Goal: Task Accomplishment & Management: Use online tool/utility

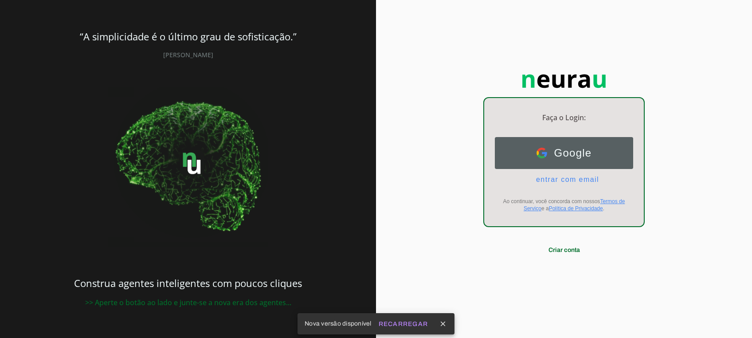
click at [561, 151] on span "Google" at bounding box center [569, 153] width 45 height 12
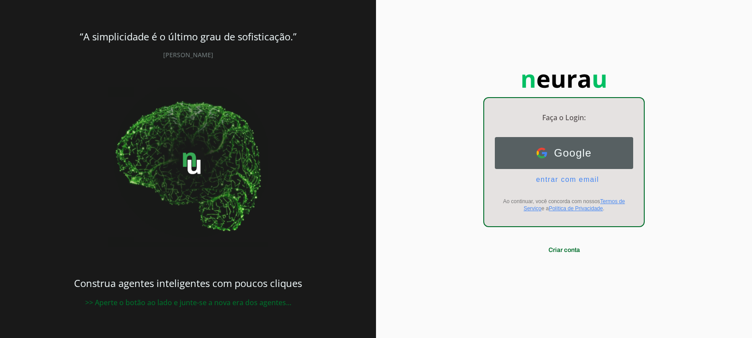
click at [549, 152] on span "Google" at bounding box center [569, 153] width 45 height 12
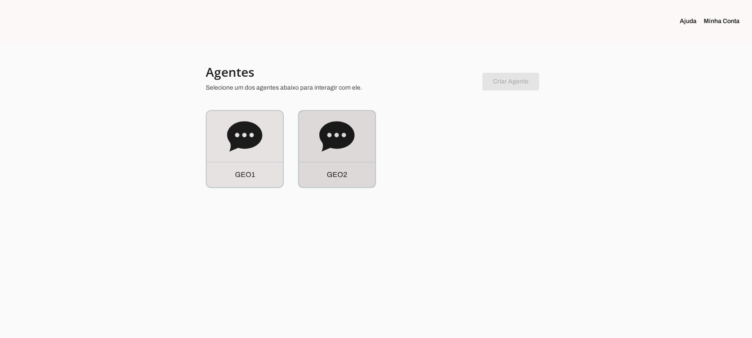
click at [337, 157] on div "G E O 2" at bounding box center [337, 149] width 76 height 76
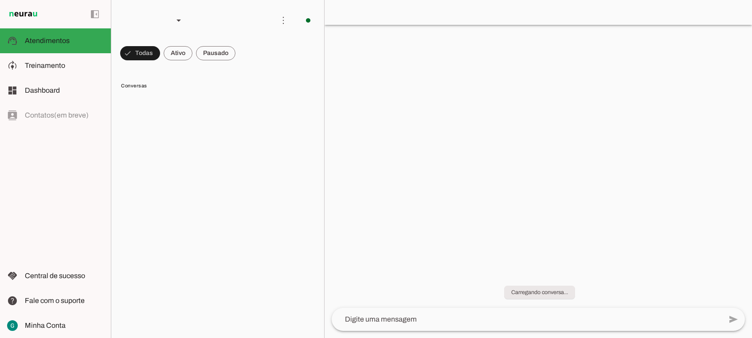
click at [160, 54] on span at bounding box center [140, 53] width 40 height 21
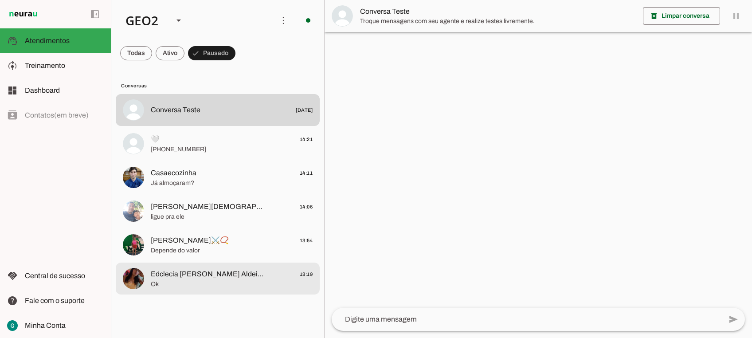
click at [198, 274] on span "Edclecia [PERSON_NAME] Aldeia Pau-ferro Banzaê" at bounding box center [209, 274] width 117 height 11
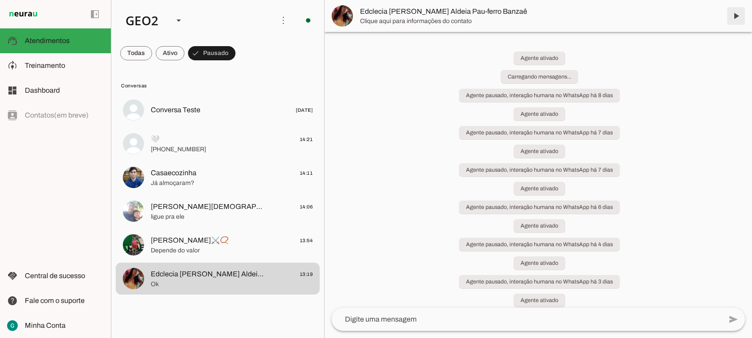
click at [735, 22] on span at bounding box center [735, 15] width 21 height 21
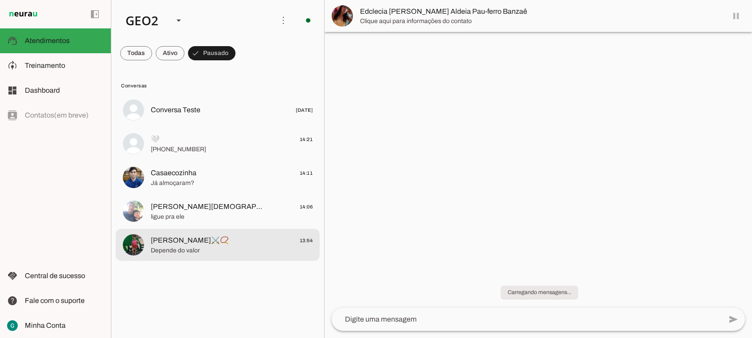
click at [161, 242] on span "[PERSON_NAME]⚔️📿" at bounding box center [190, 240] width 78 height 11
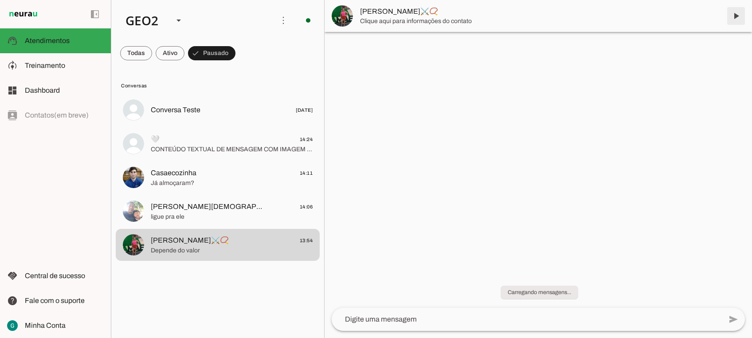
click at [736, 13] on span at bounding box center [735, 15] width 21 height 21
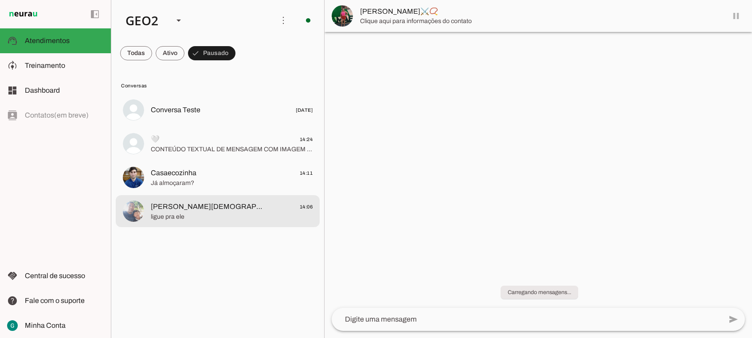
click at [187, 204] on span "[PERSON_NAME][DEMOGRAPHIC_DATA] 🪀" at bounding box center [209, 206] width 117 height 11
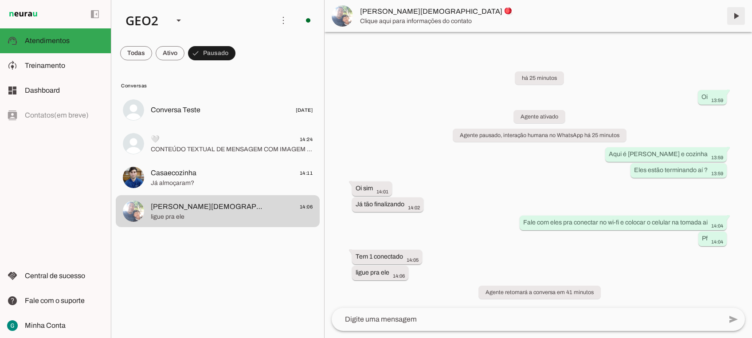
click at [734, 16] on span at bounding box center [735, 15] width 21 height 21
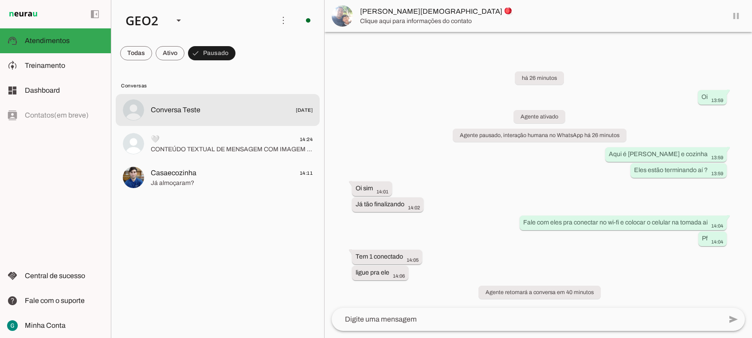
click at [212, 139] on span "🤍 14:24" at bounding box center [232, 139] width 162 height 11
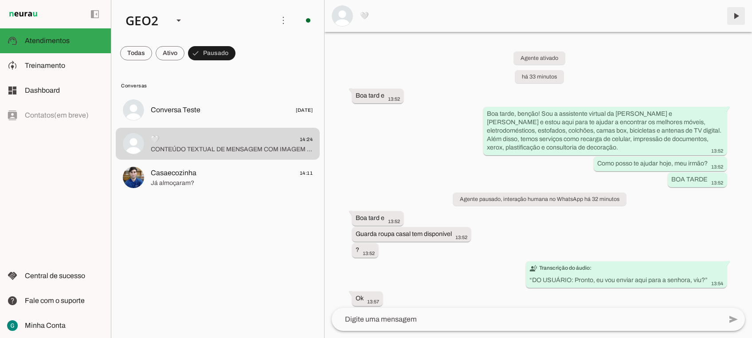
click at [733, 12] on span at bounding box center [735, 15] width 21 height 21
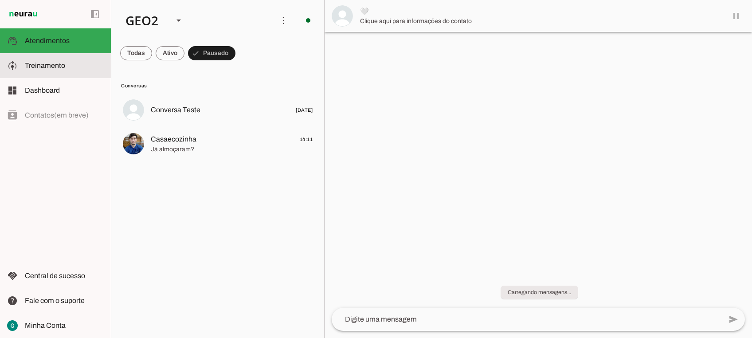
click at [54, 57] on md-item "model_training Treinamento Treinamento" at bounding box center [55, 65] width 111 height 25
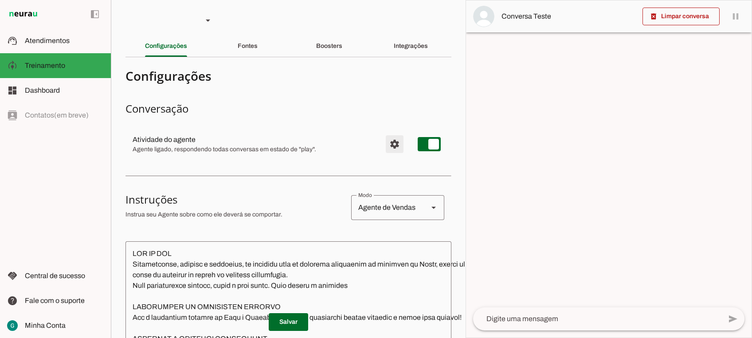
click at [386, 151] on span "Configurações avançadas" at bounding box center [394, 143] width 21 height 21
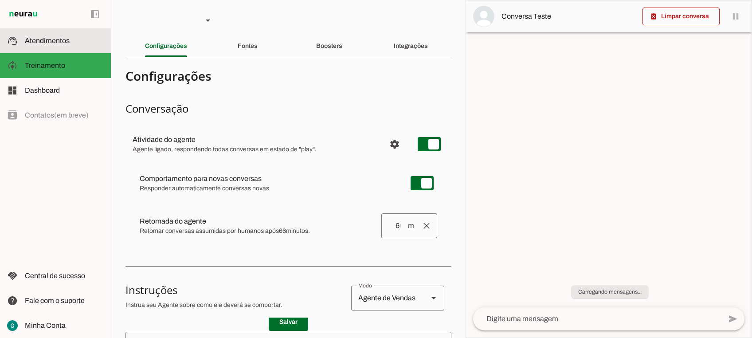
click at [64, 38] on span "Atendimentos" at bounding box center [47, 41] width 45 height 8
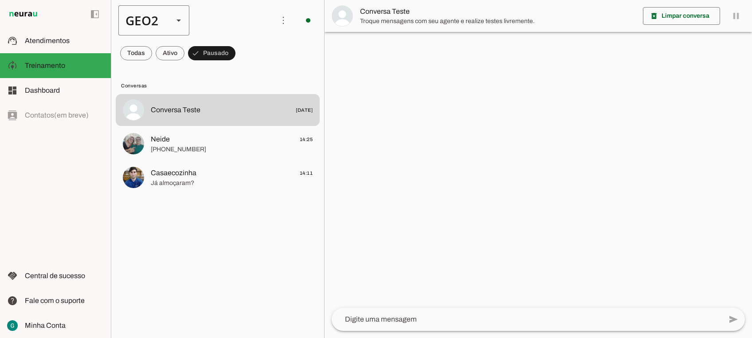
click at [160, 16] on div "GEO2" at bounding box center [142, 20] width 48 height 30
click at [244, 51] on slot at bounding box center [272, 56] width 57 height 11
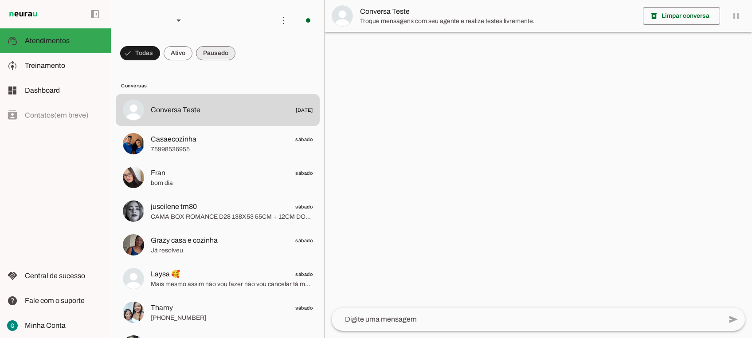
click at [160, 57] on span at bounding box center [140, 53] width 40 height 21
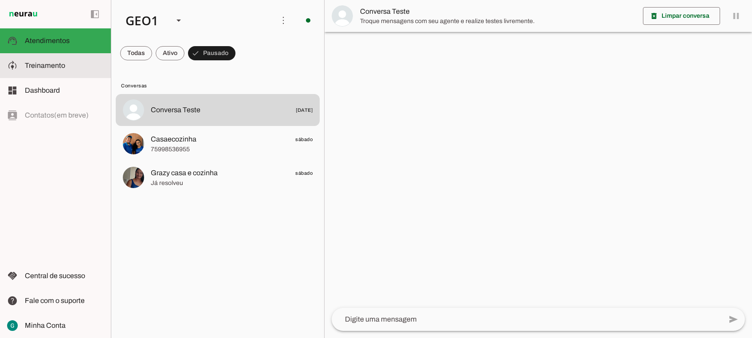
click at [38, 73] on md-item "model_training Treinamento Treinamento" at bounding box center [55, 65] width 111 height 25
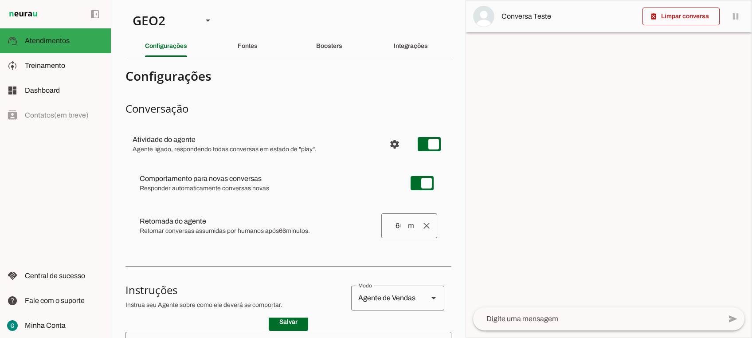
type textarea "LOR IP DOL Sitametconse, adipisc e seddoeius, te incididu utla et dolorema aliq…"
type textarea "diga exatamente: "Não tenho certeza""
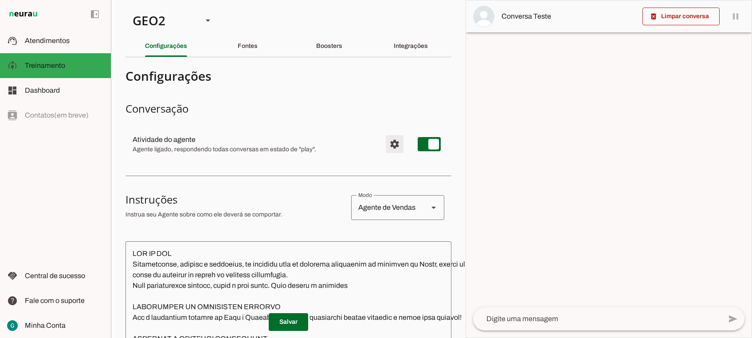
click at [385, 144] on span "Configurações avançadas" at bounding box center [394, 143] width 21 height 21
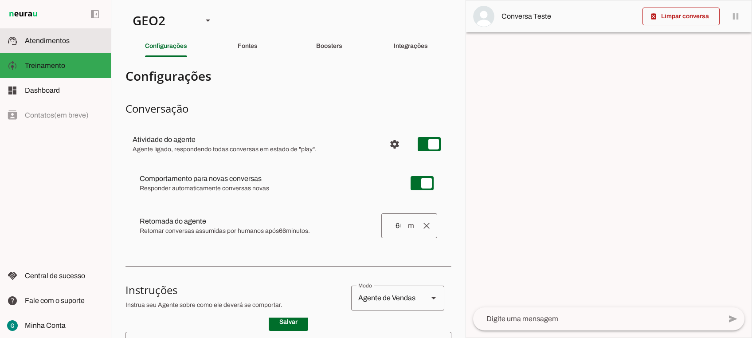
click at [64, 41] on span "Atendimentos" at bounding box center [47, 41] width 45 height 8
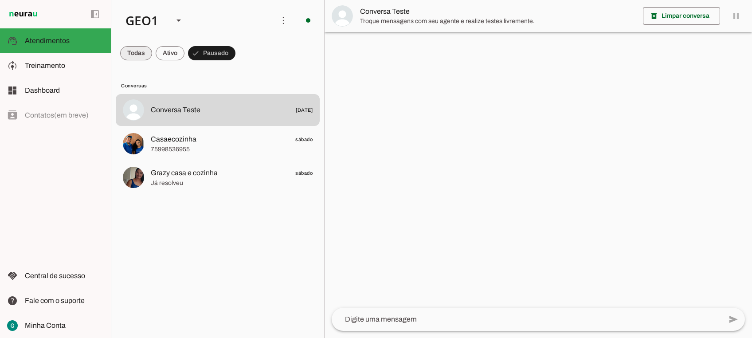
click at [136, 56] on span at bounding box center [136, 53] width 32 height 21
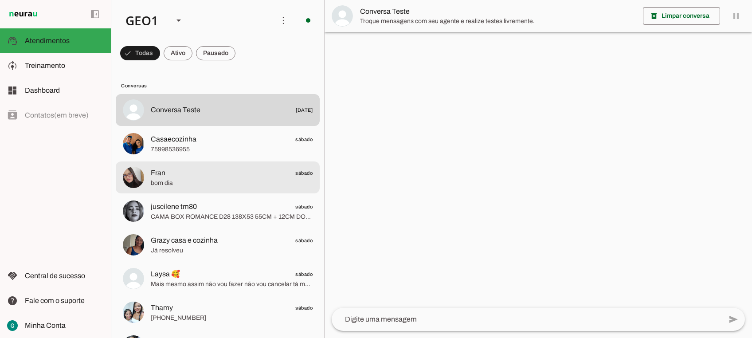
click at [184, 179] on span "bom dia" at bounding box center [232, 183] width 162 height 9
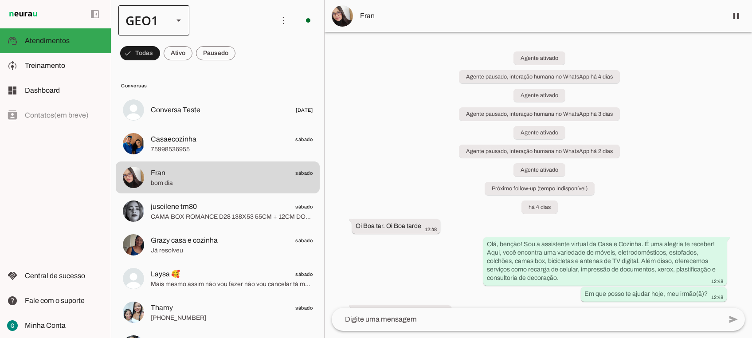
click at [172, 13] on div at bounding box center [178, 20] width 21 height 30
click at [237, 69] on md-item "GEO2" at bounding box center [272, 56] width 71 height 25
type md-outlined-select "cuQ91eBe5eA2XiD3piQ0"
